Goal: Transaction & Acquisition: Download file/media

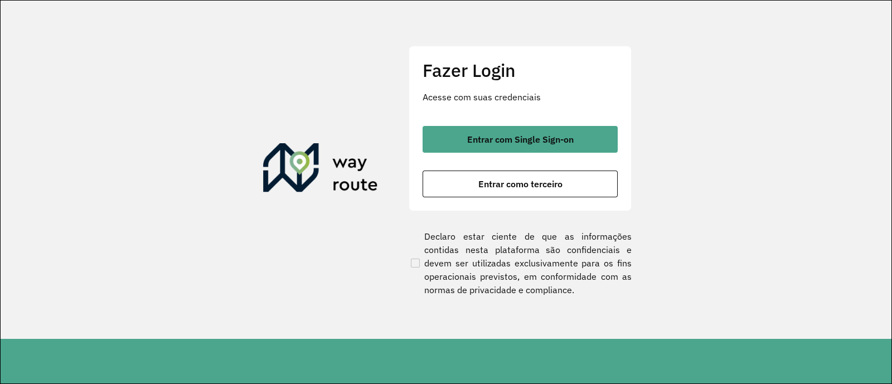
click at [475, 124] on div "Fazer Login Acesse com suas credenciais Entrar com Single Sign-on Entrar como t…" at bounding box center [520, 128] width 223 height 165
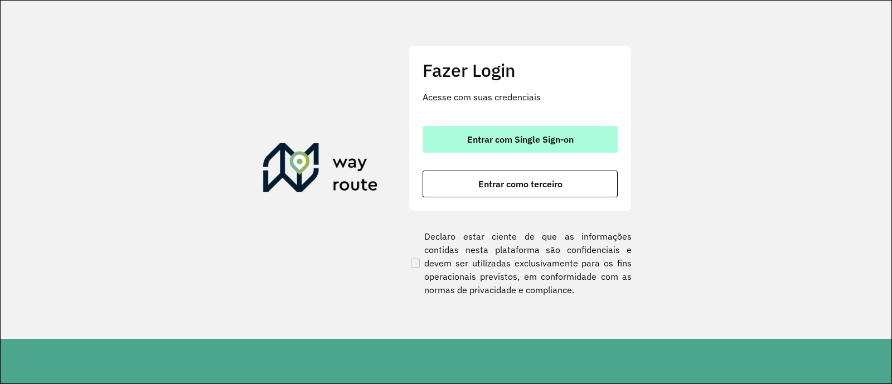
click at [477, 130] on button "Entrar com Single Sign-on" at bounding box center [520, 139] width 195 height 27
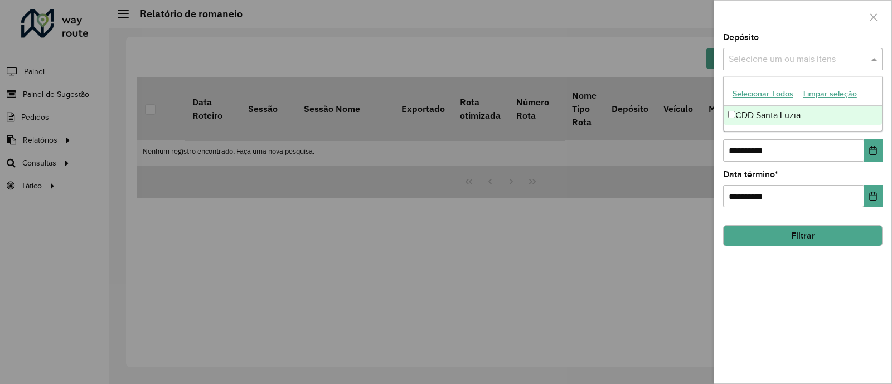
click at [821, 58] on input "text" at bounding box center [797, 59] width 143 height 13
click at [763, 118] on div "CDD Santa Luzia" at bounding box center [803, 115] width 158 height 19
click at [807, 232] on button "Filtrar" at bounding box center [802, 235] width 159 height 21
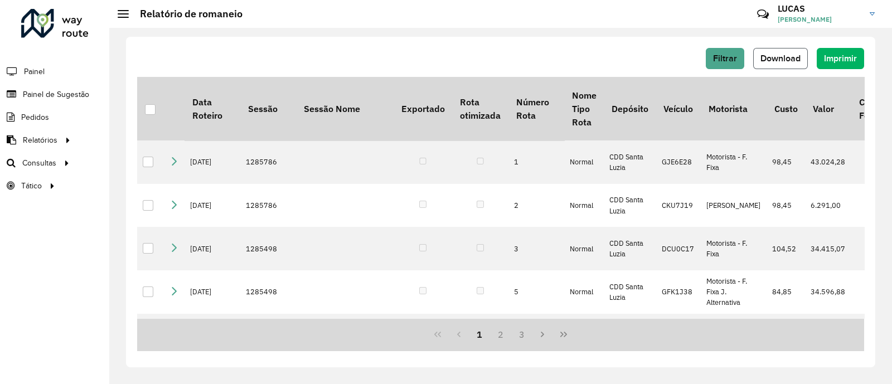
click at [780, 64] on button "Download" at bounding box center [780, 58] width 55 height 21
click at [724, 59] on span "Filtrar" at bounding box center [725, 58] width 24 height 9
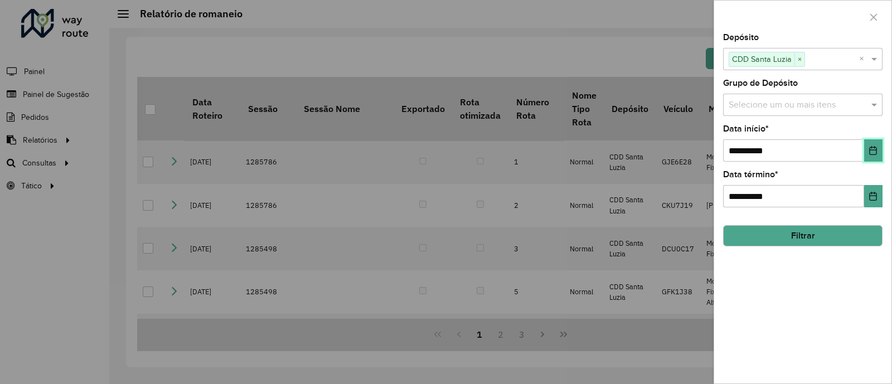
click at [867, 147] on button "Choose Date" at bounding box center [873, 150] width 18 height 22
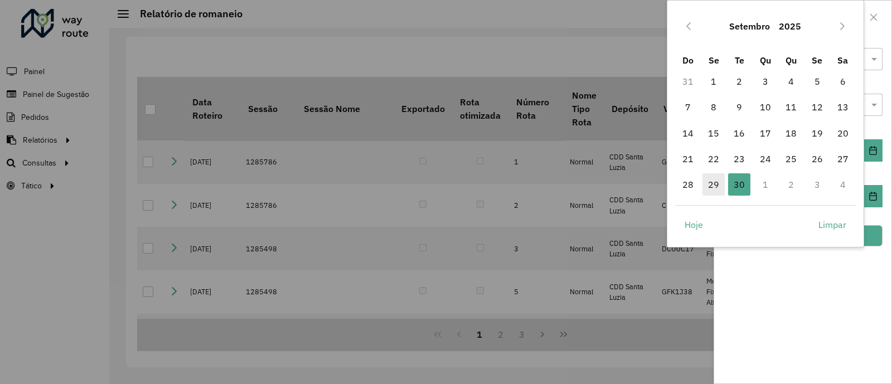
click at [718, 188] on span "29" at bounding box center [713, 184] width 22 height 22
type input "**********"
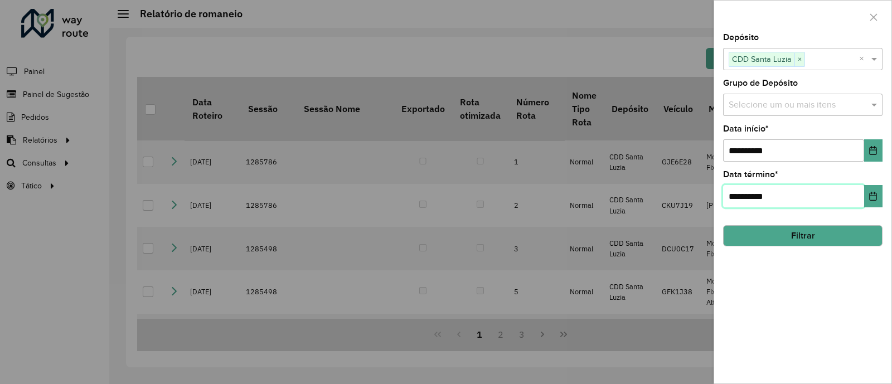
click at [744, 185] on input "**********" at bounding box center [793, 196] width 141 height 22
click at [805, 246] on hb-field-button "Filtrar" at bounding box center [802, 231] width 159 height 30
click at [808, 234] on button "Filtrar" at bounding box center [802, 235] width 159 height 21
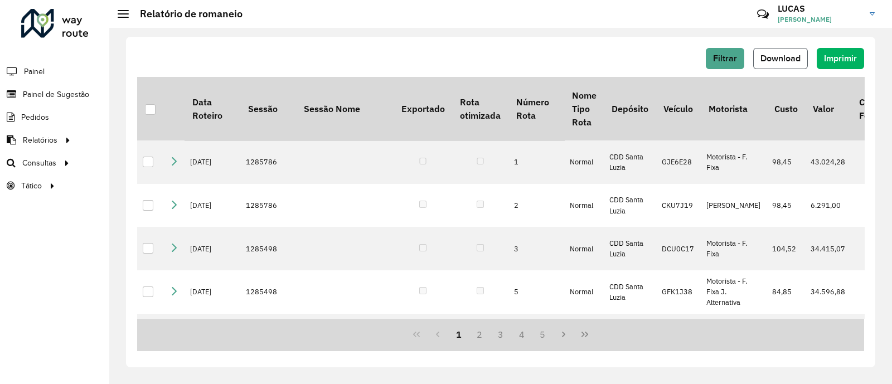
click at [791, 57] on span "Download" at bounding box center [780, 58] width 40 height 9
